Goal: Answer question/provide support: Answer question/provide support

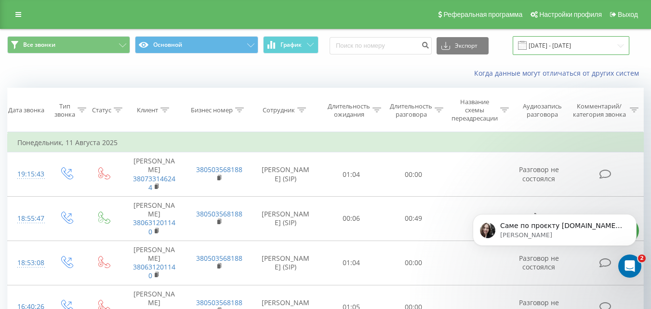
click at [561, 47] on input "[DATE] - [DATE]" at bounding box center [570, 45] width 117 height 19
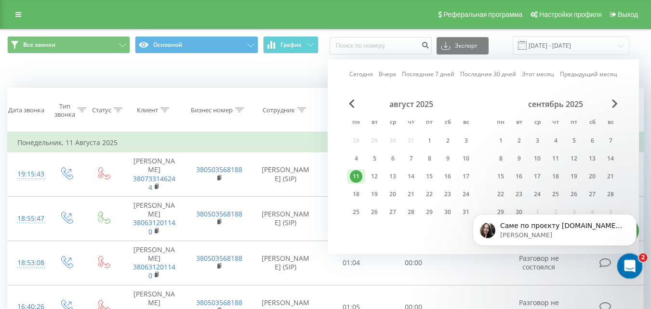
click at [628, 262] on icon "Відкрити програму для спілкування Intercom" at bounding box center [628, 265] width 7 height 8
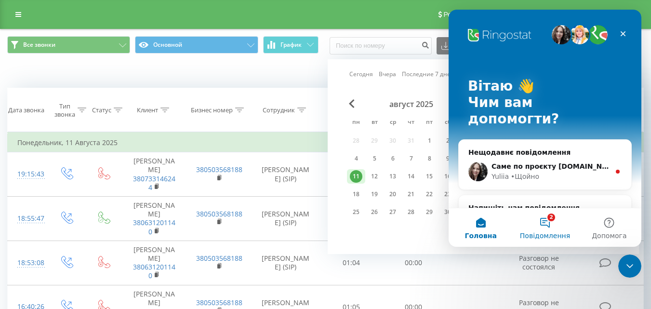
click at [542, 223] on button "2 Повідомлення" at bounding box center [544, 227] width 64 height 39
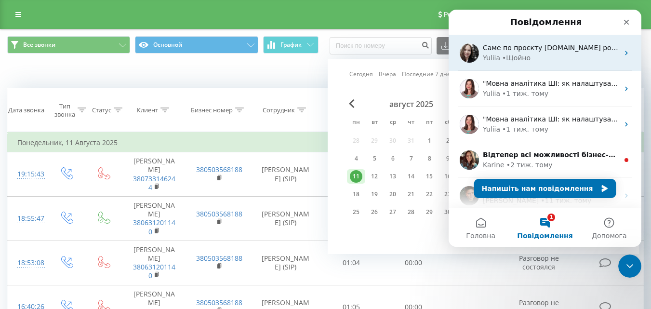
click at [530, 66] on div "Саме по проєкту [DOMAIN_NAME] робите вихідний виклик? [GEOGRAPHIC_DATA] • Щойно" at bounding box center [544, 53] width 193 height 36
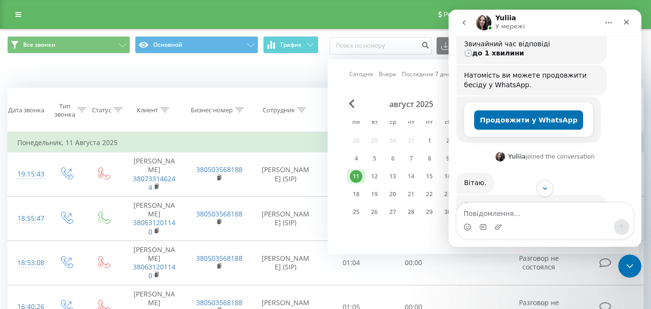
scroll to position [184, 0]
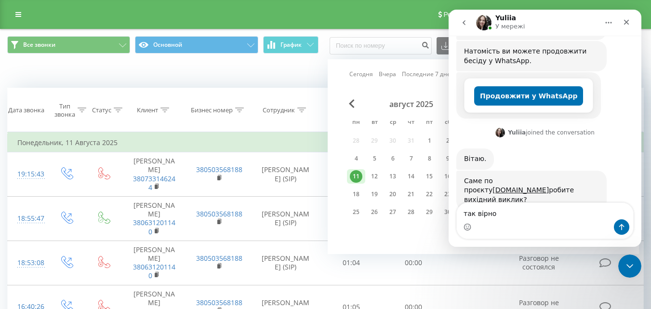
type textarea "так вірно"
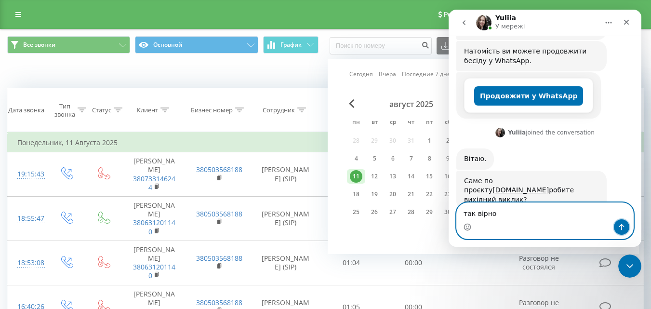
click at [617, 226] on button "Надіслати повідомлення…" at bounding box center [621, 226] width 15 height 15
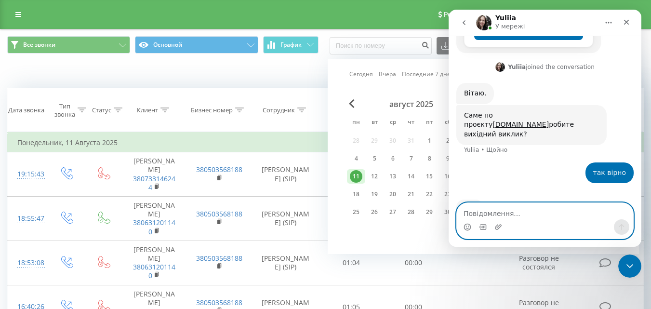
scroll to position [250, 0]
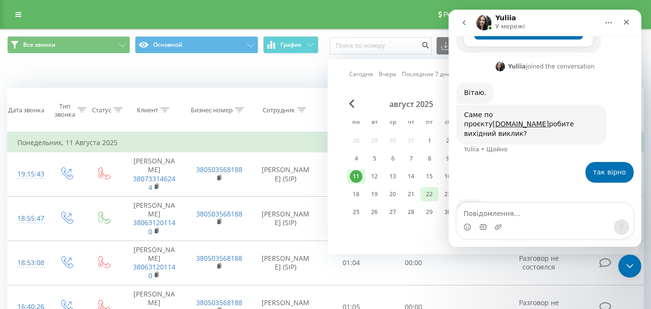
click at [424, 195] on div "22" at bounding box center [429, 194] width 13 height 13
click at [418, 238] on div "Сегодня Вчера Последние 7 дней Последние 30 дней Этот месяц Предыдущий месяц ав…" at bounding box center [482, 156] width 311 height 195
drag, startPoint x: 554, startPoint y: 24, endPoint x: 397, endPoint y: 26, distance: 157.0
click html "Yuliia У мережі Ringostat щодня допомагає бізнесу ефективніше керувати рекламни…"
click at [611, 24] on icon "Головна" at bounding box center [608, 23] width 8 height 8
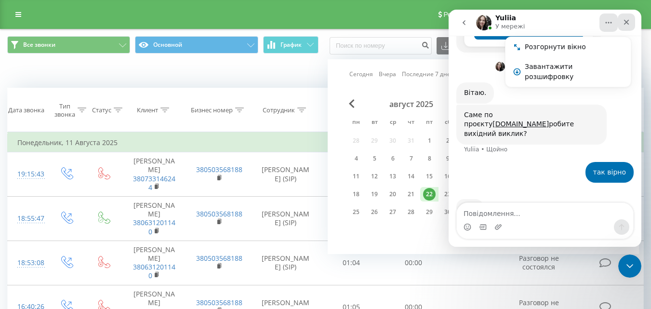
click at [620, 23] on div "Закрити" at bounding box center [625, 21] width 17 height 17
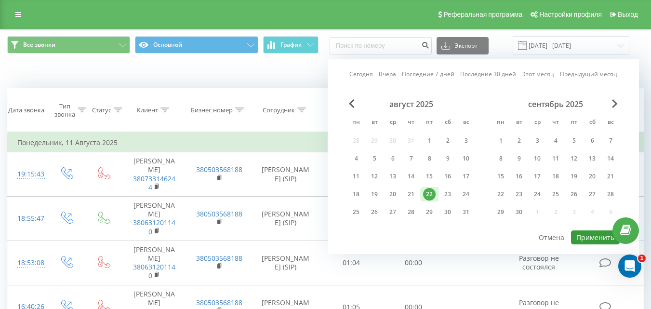
click at [583, 236] on button "Применить" at bounding box center [595, 237] width 49 height 14
type input "[DATE] - [DATE]"
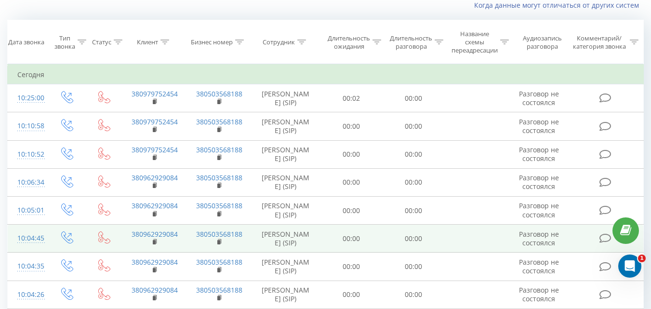
scroll to position [48, 0]
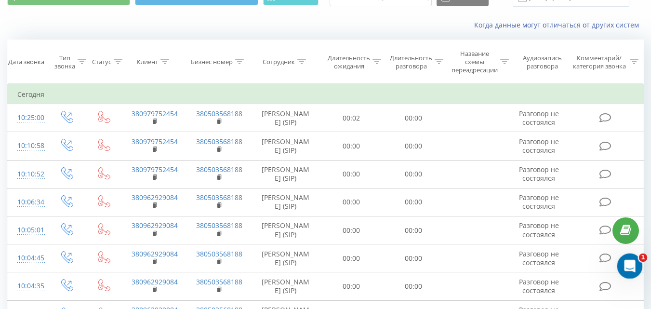
click html
click at [624, 262] on icon "Відкрити програму для спілкування Intercom" at bounding box center [628, 265] width 16 height 16
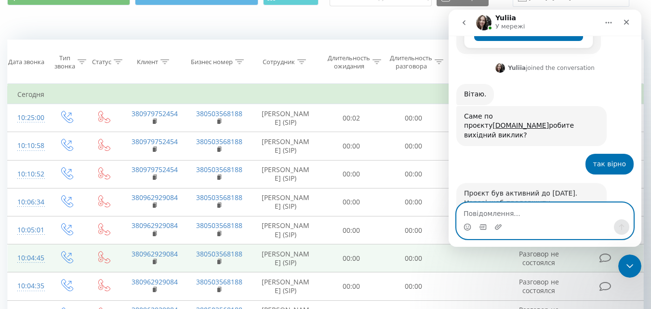
scroll to position [298, 0]
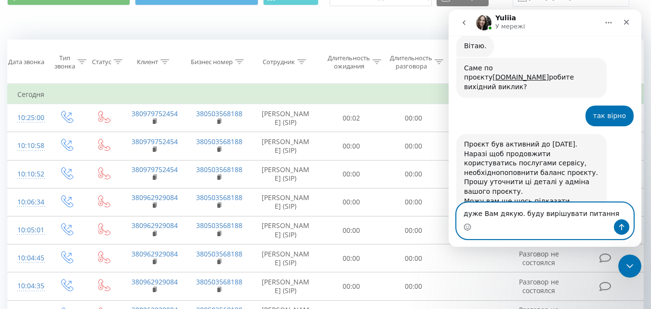
type textarea "дуже Вам дякую. буду вирішувати питання"
click at [622, 228] on icon "Надіслати повідомлення…" at bounding box center [621, 227] width 8 height 8
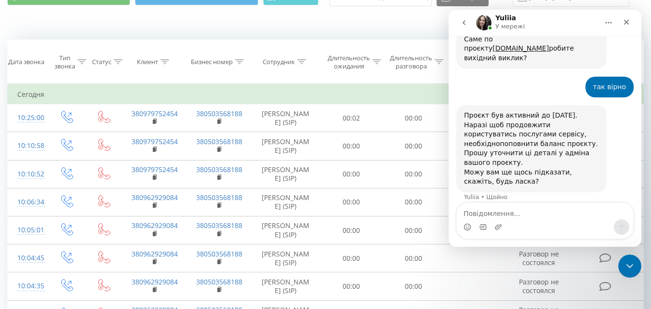
drag, startPoint x: 464, startPoint y: 87, endPoint x: 524, endPoint y: 123, distance: 69.8
click at [524, 123] on div "Проєкт був активний до [DATE]. Наразі щоб продовжити користуватись послугами се…" at bounding box center [531, 149] width 135 height 76
copy div "Проєкт був активний до [DATE]. Наразі щоб продовжити користуватись послугами се…"
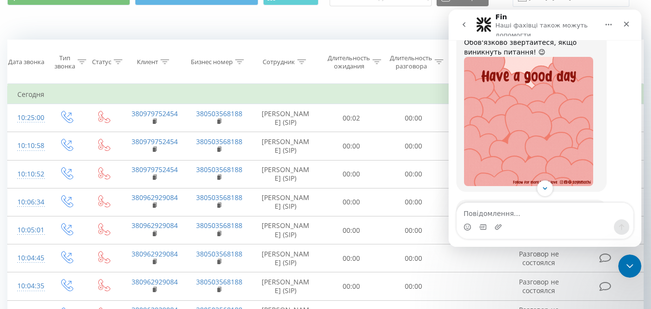
scroll to position [603, 0]
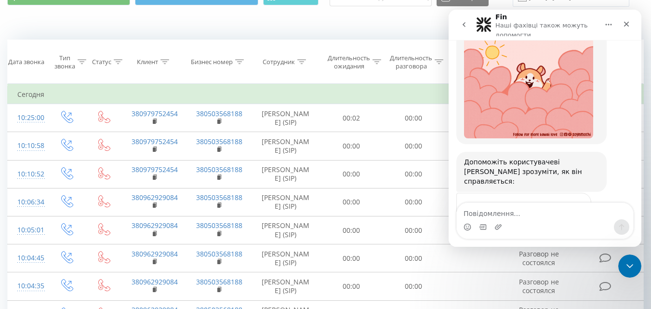
click at [548, 219] on span "Добре" at bounding box center [545, 227] width 17 height 17
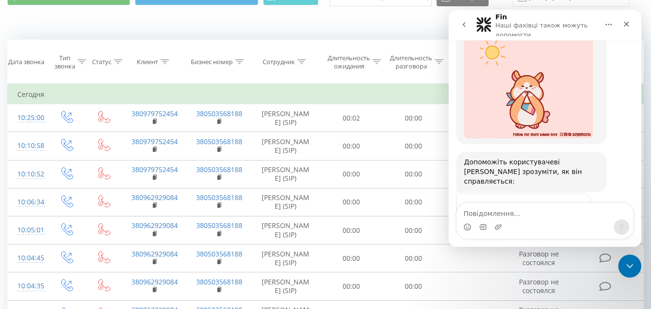
scroll to position [630, 0]
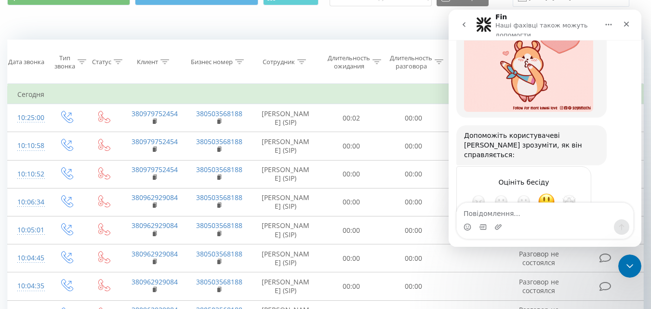
click at [576, 226] on div "Надіслати" at bounding box center [573, 235] width 19 height 19
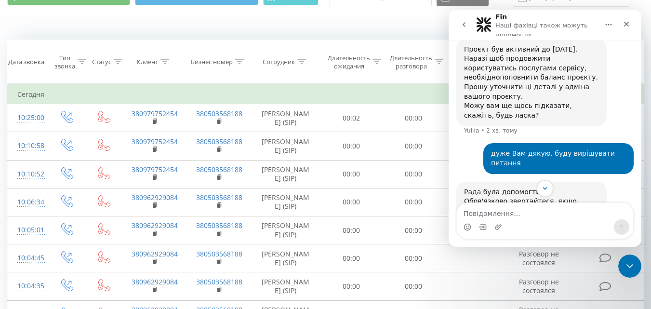
scroll to position [352, 0]
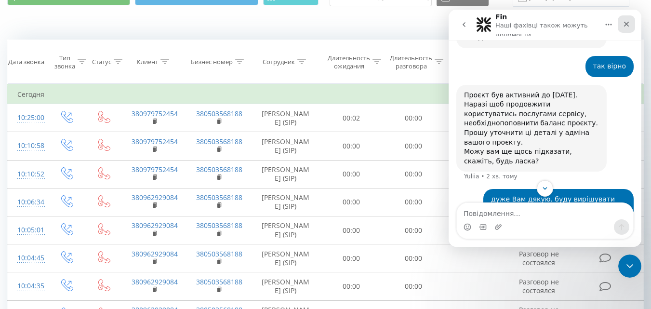
click at [624, 23] on icon "Закрити" at bounding box center [626, 24] width 8 height 8
